Goal: Check status

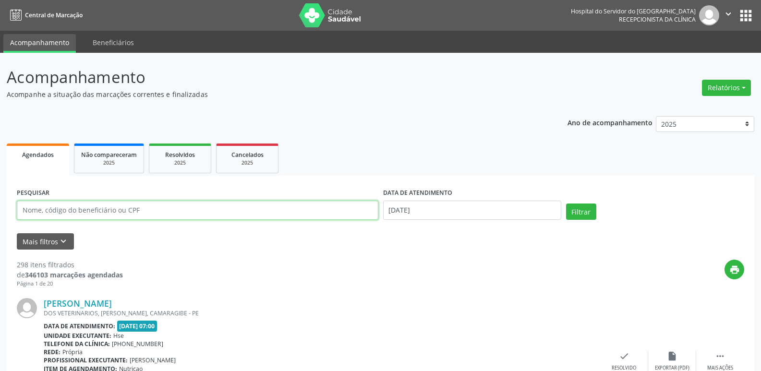
click at [29, 205] on input "text" at bounding box center [198, 210] width 362 height 19
type input "00823963454"
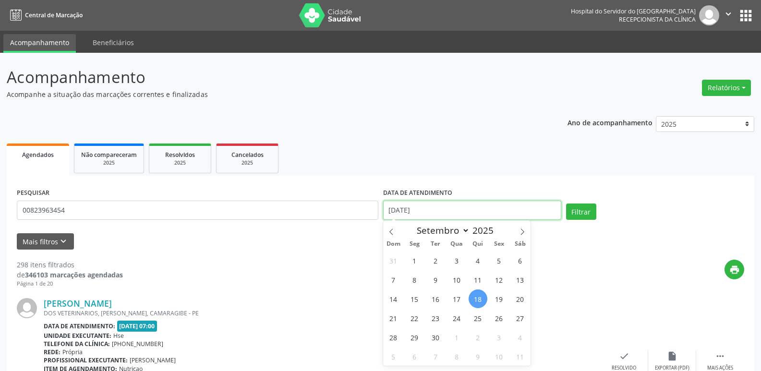
click at [401, 210] on input "[DATE]" at bounding box center [472, 210] width 178 height 19
click at [566, 204] on button "Filtrar" at bounding box center [581, 212] width 30 height 16
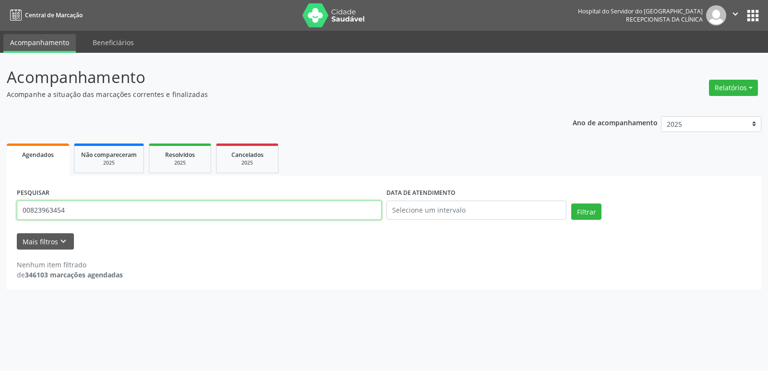
click at [73, 208] on input "00823963454" at bounding box center [199, 210] width 365 height 19
type input "0"
type input "[DATE][PERSON_NAME]"
click at [571, 204] on button "Filtrar" at bounding box center [586, 212] width 30 height 16
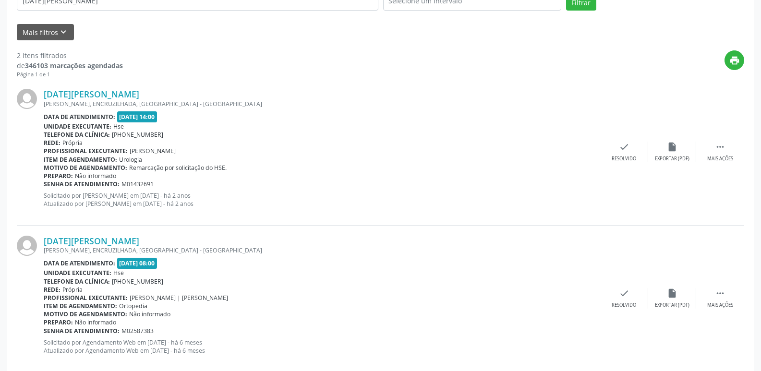
scroll to position [227, 0]
